Goal: Task Accomplishment & Management: Use online tool/utility

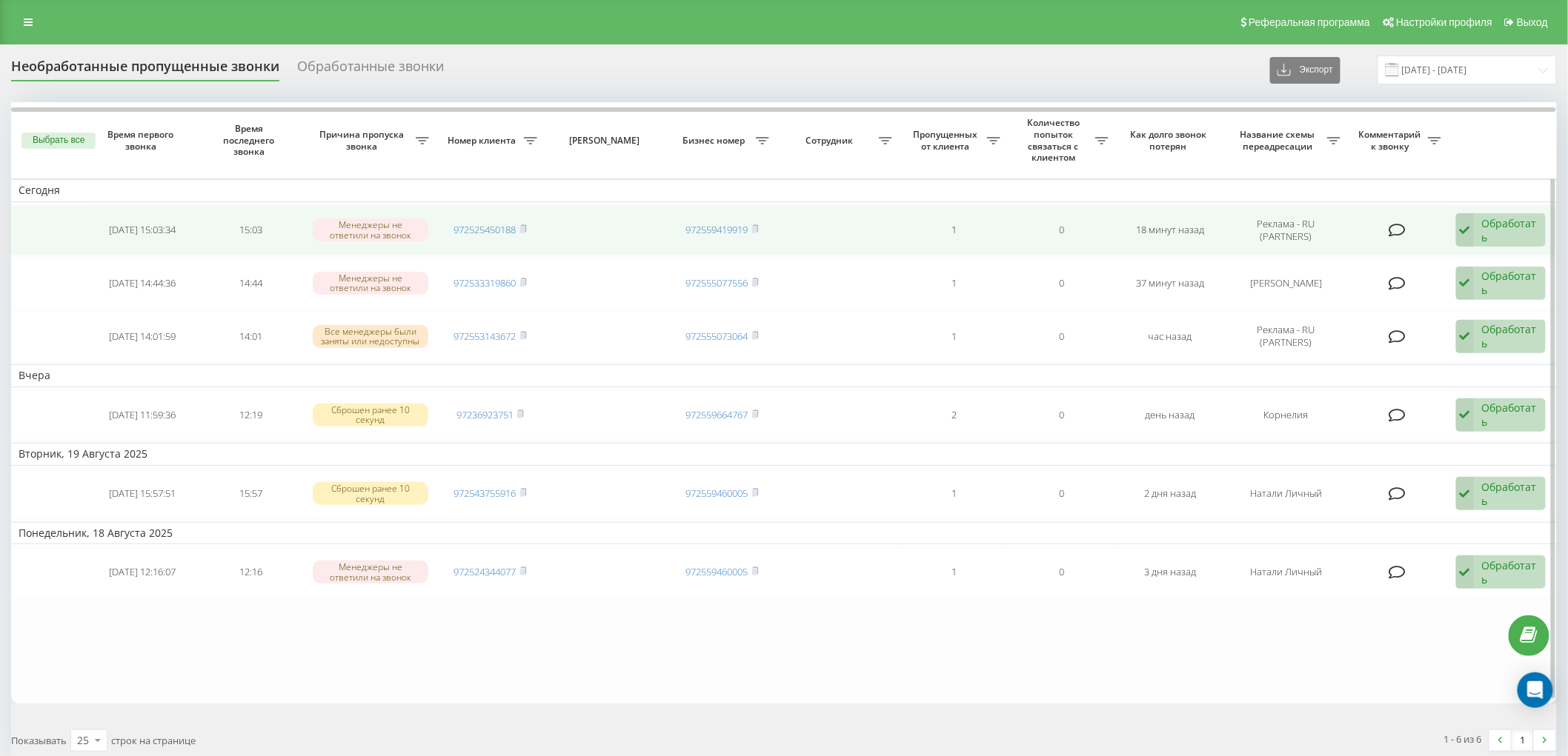
click at [1480, 227] on div "Обработать Не удалось связаться Связался с клиентом с помощью другого канала Кл…" at bounding box center [1501, 231] width 90 height 34
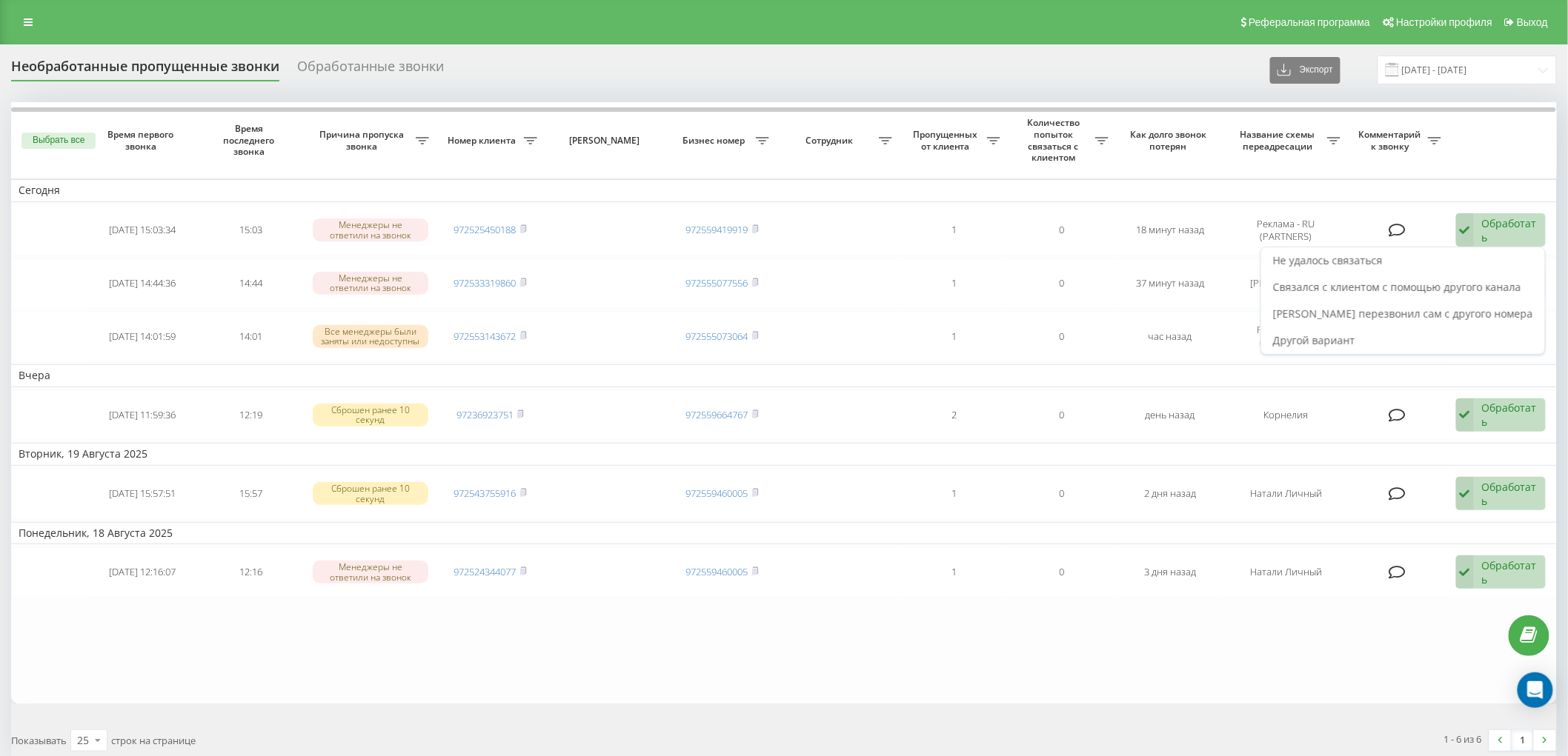
click at [1376, 263] on span "Не удалось связаться" at bounding box center [1327, 260] width 109 height 14
